Goal: Task Accomplishment & Management: Understand process/instructions

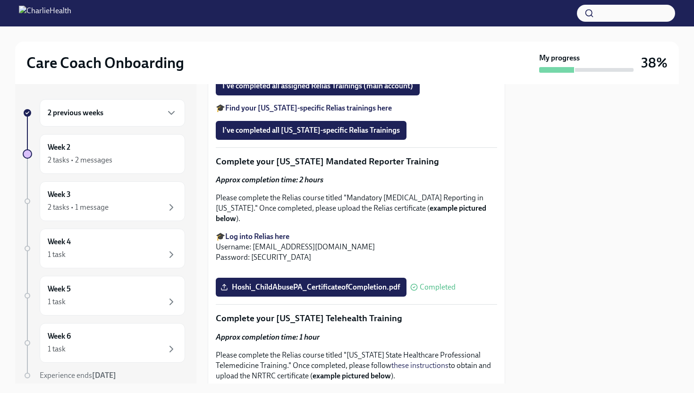
scroll to position [846, 0]
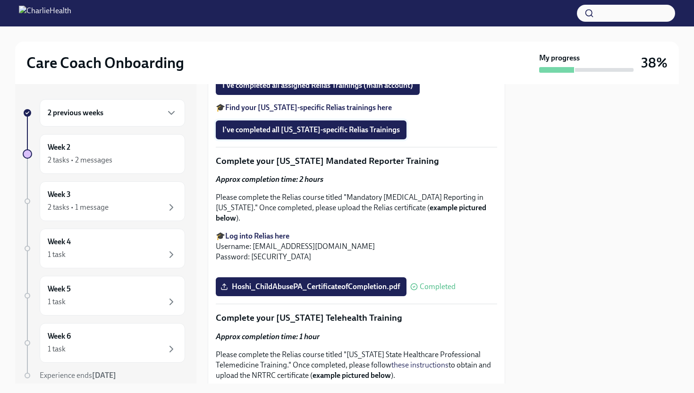
click at [331, 135] on span "I've completed all [US_STATE]-specific Relias Trainings" at bounding box center [311, 129] width 178 height 9
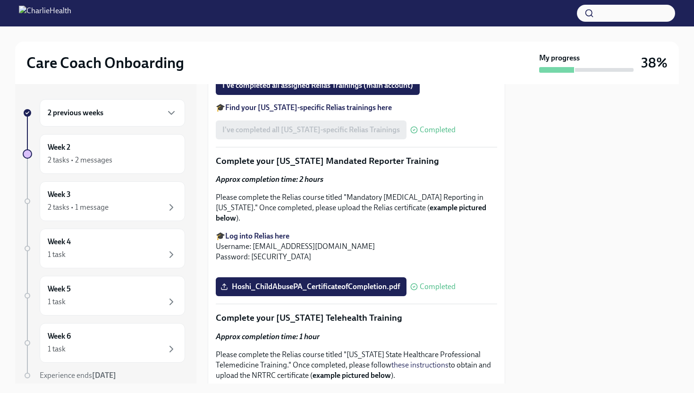
drag, startPoint x: 359, startPoint y: 300, endPoint x: 364, endPoint y: 297, distance: 5.1
click at [360, 139] on div "I've completed all [US_STATE]-specific Relias Trainings Completed" at bounding box center [336, 129] width 240 height 19
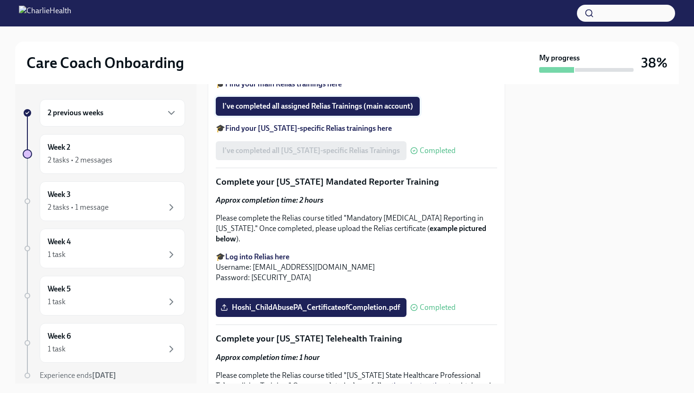
scroll to position [901, 0]
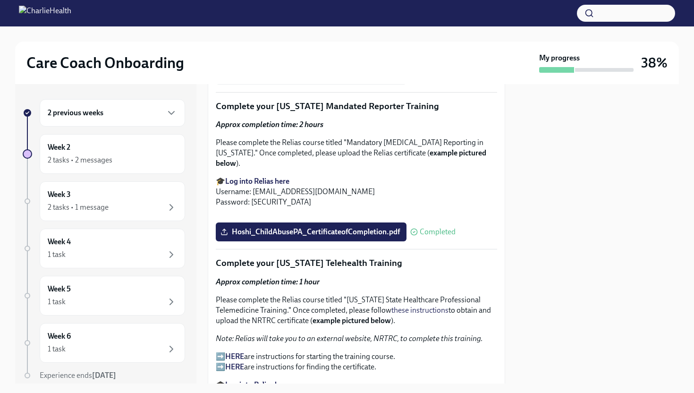
click at [328, 85] on div "I've completed all [US_STATE]-specific Relias Trainings Completed" at bounding box center [336, 75] width 240 height 19
click at [329, 85] on div "I've completed all [US_STATE]-specific Relias Trainings Completed" at bounding box center [336, 75] width 240 height 19
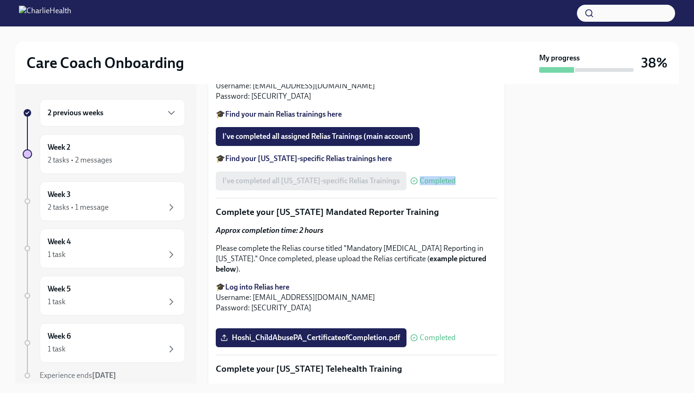
scroll to position [798, 0]
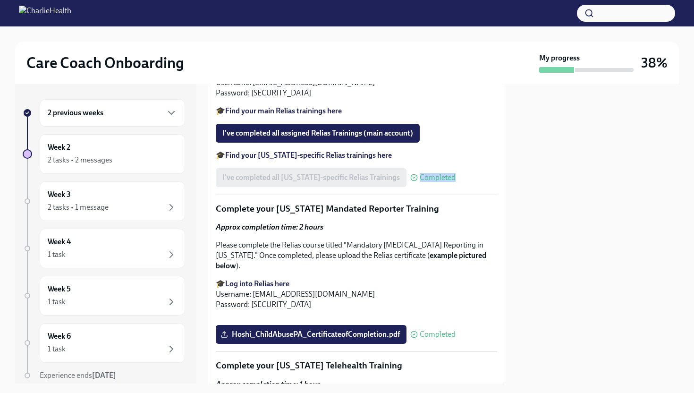
click at [290, 160] on strong "Find your [US_STATE]-specific Relias trainings here" at bounding box center [308, 155] width 167 height 9
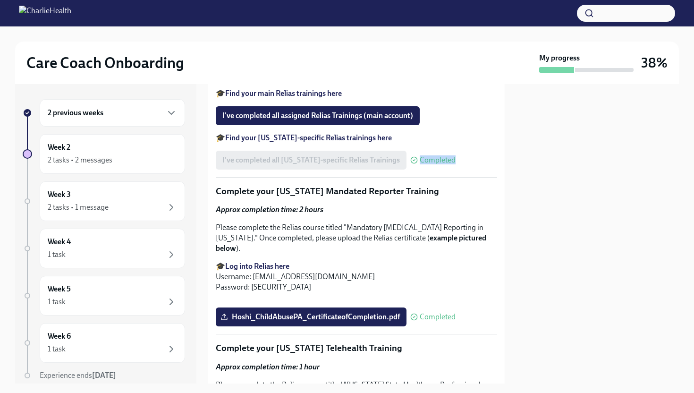
scroll to position [863, 0]
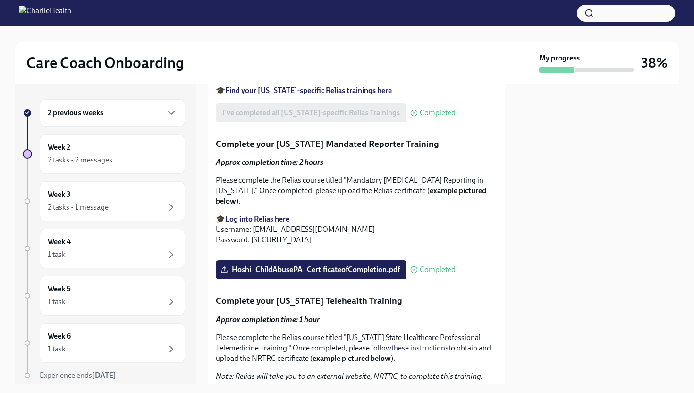
drag, startPoint x: 359, startPoint y: 182, endPoint x: 253, endPoint y: 181, distance: 105.8
click at [253, 34] on p "You will have 2 Relias accounts. Both share the same log in details: Username: …" at bounding box center [357, 17] width 282 height 31
copy p "[EMAIL_ADDRESS][DOMAIN_NAME]"
click at [276, 34] on p "You will have 2 Relias accounts. Both share the same log in details: Username: …" at bounding box center [357, 17] width 282 height 31
drag, startPoint x: 273, startPoint y: 191, endPoint x: 250, endPoint y: 192, distance: 22.7
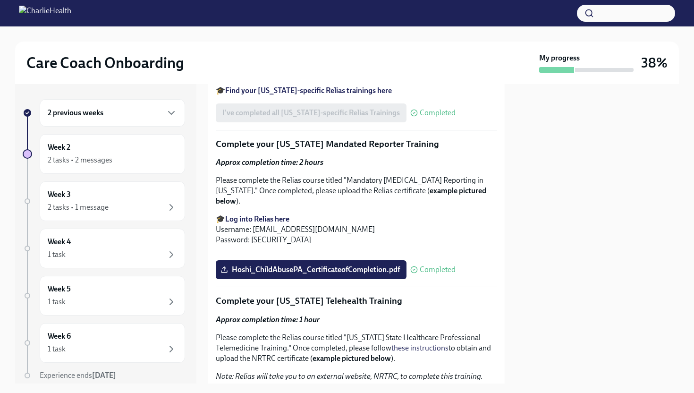
click at [250, 34] on p "You will have 2 Relias accounts. Both share the same log in details: Username: …" at bounding box center [357, 17] width 282 height 31
copy p "ch1234"
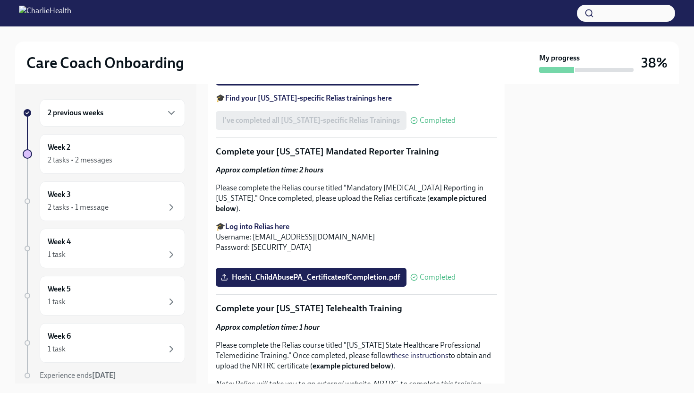
scroll to position [845, 0]
